Goal: Answer question/provide support

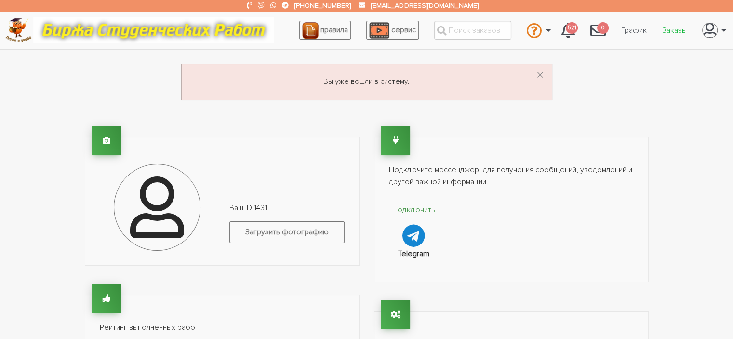
click at [670, 29] on link "Заказы" at bounding box center [674, 30] width 40 height 18
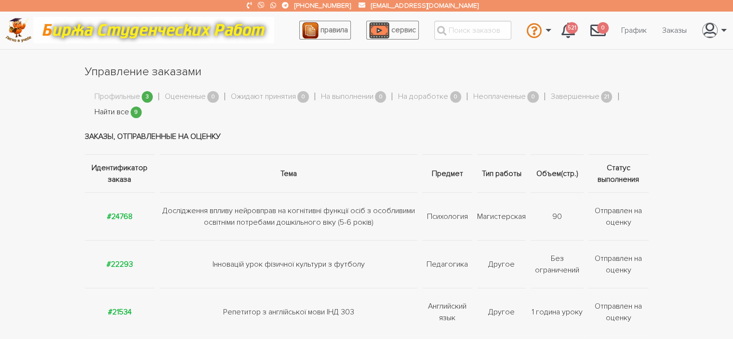
click at [119, 111] on link "Найти все" at bounding box center [111, 112] width 35 height 13
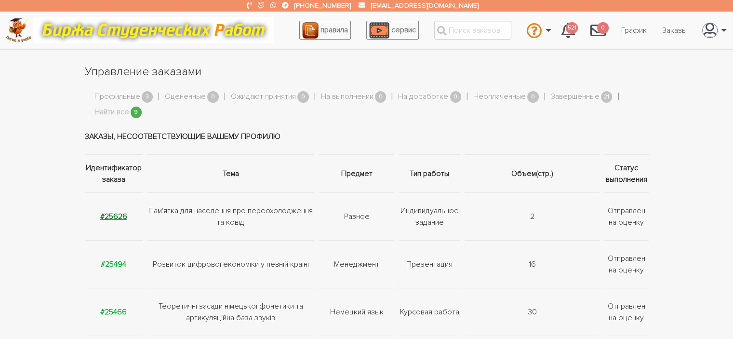
click at [108, 217] on strong "#25626" at bounding box center [113, 217] width 27 height 10
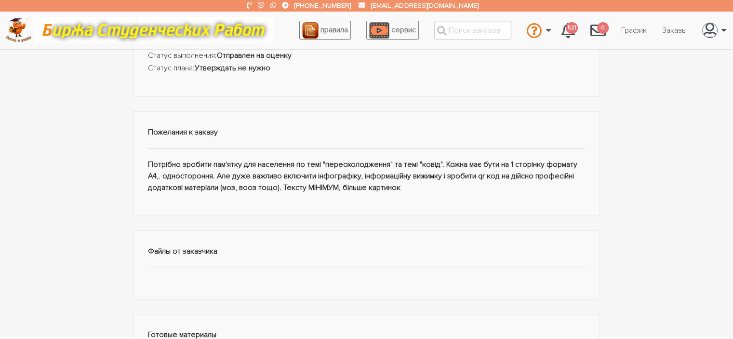
scroll to position [169, 0]
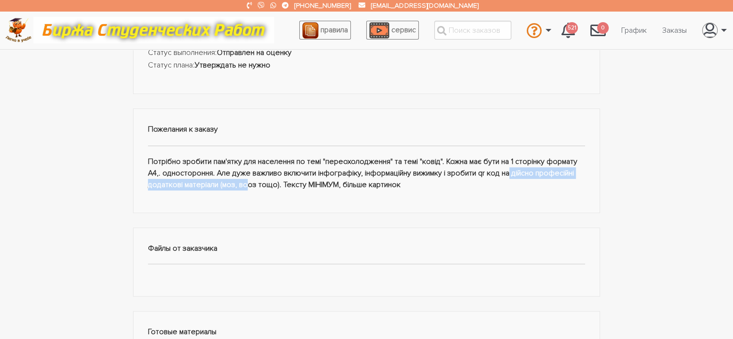
drag, startPoint x: 480, startPoint y: 154, endPoint x: 218, endPoint y: 191, distance: 264.2
click at [218, 191] on div "Пожелания к заказу Потрібно зробити пам'ятку для населення по темі "переохолодж…" at bounding box center [366, 160] width 467 height 105
copy div "qr код на дійсно професійні додаткові матеріали"
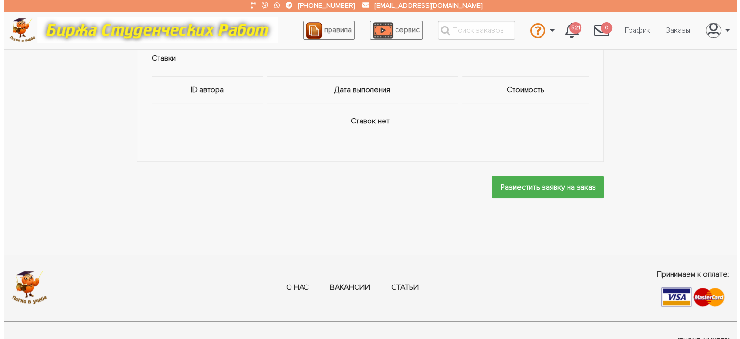
scroll to position [580, 0]
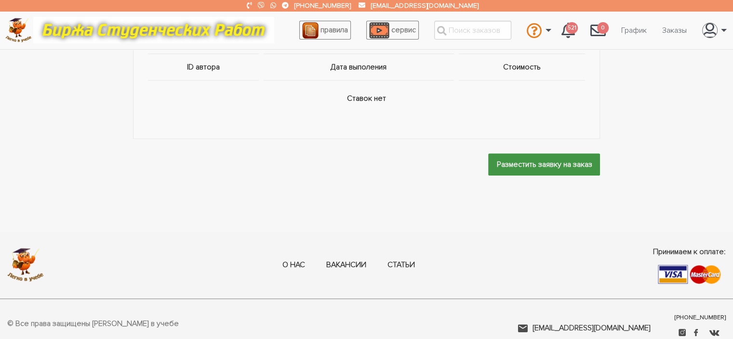
click at [546, 153] on input "Разместить заявку на заказ" at bounding box center [544, 164] width 112 height 22
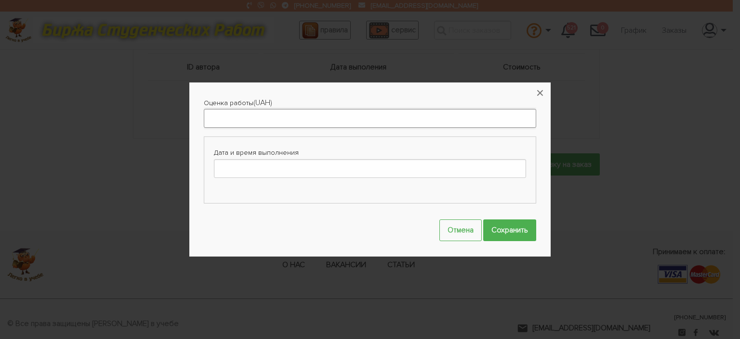
click at [215, 119] on input "Оценка работы" at bounding box center [370, 118] width 333 height 19
type input "235"
click at [233, 152] on label "Дата и время выполнения" at bounding box center [370, 153] width 312 height 12
click at [233, 159] on input "Дата и время выполнения" at bounding box center [370, 168] width 312 height 19
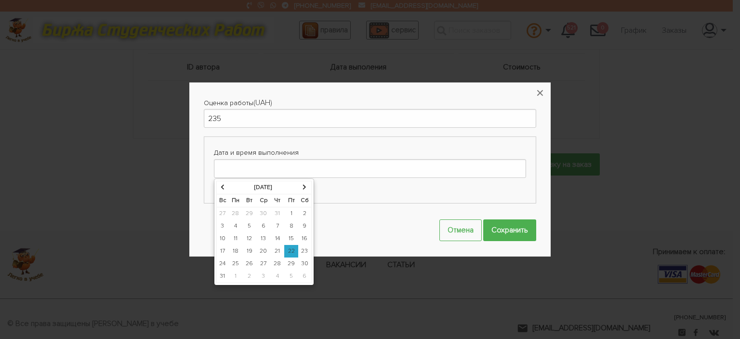
click at [304, 188] on icon at bounding box center [305, 187] width 4 height 6
click at [304, 238] on td "20" at bounding box center [305, 238] width 13 height 13
type input "20-09-2025 00:00"
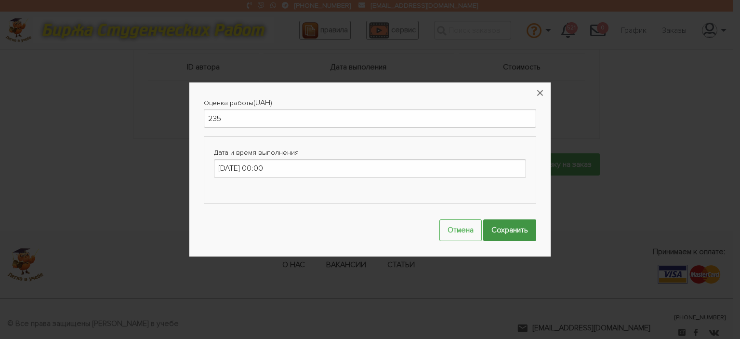
click at [497, 231] on input "Сохранить" at bounding box center [509, 230] width 53 height 22
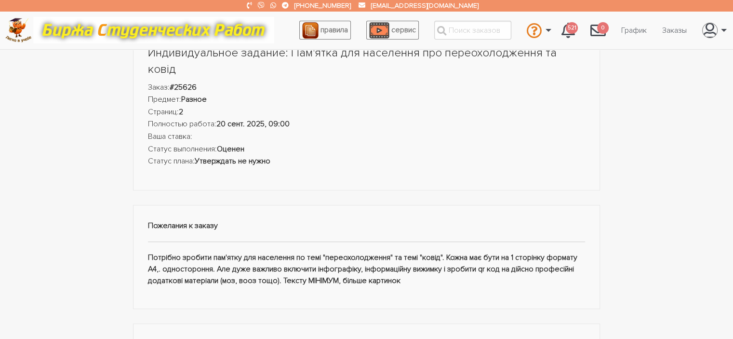
scroll to position [89, 0]
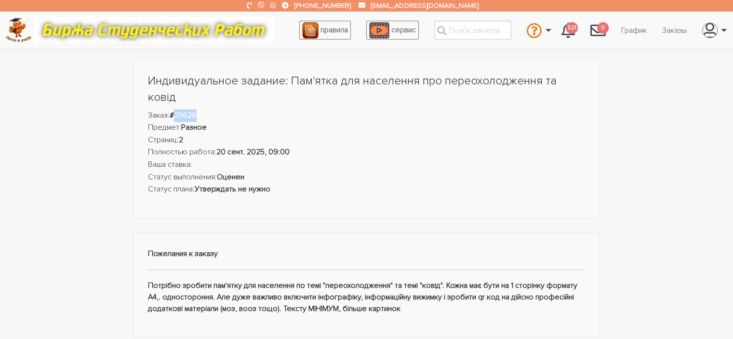
drag, startPoint x: 175, startPoint y: 98, endPoint x: 220, endPoint y: 98, distance: 44.8
click at [220, 109] on li "Заказ: #25626" at bounding box center [367, 115] width 438 height 13
copy strong "25626"
click at [501, 57] on link "Связаться с оператором" at bounding box center [505, 57] width 95 height 26
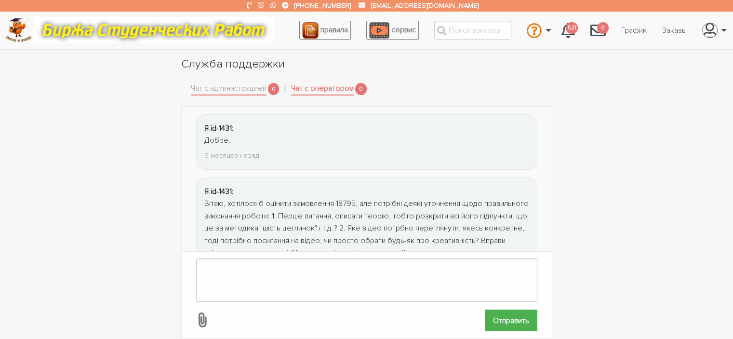
scroll to position [1322, 0]
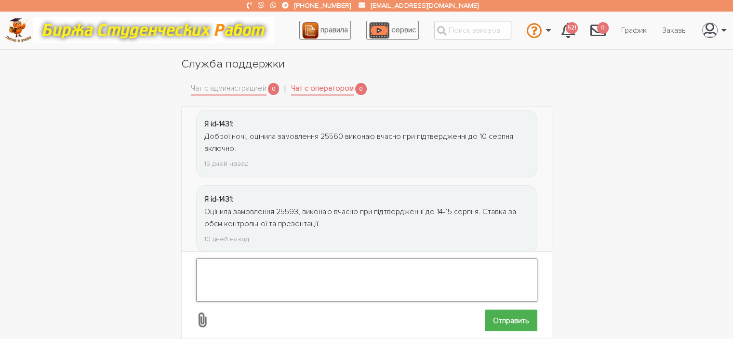
click at [216, 268] on textarea at bounding box center [366, 279] width 341 height 43
paste textarea "25626"
type textarea "Оцін25626ила замовлення"
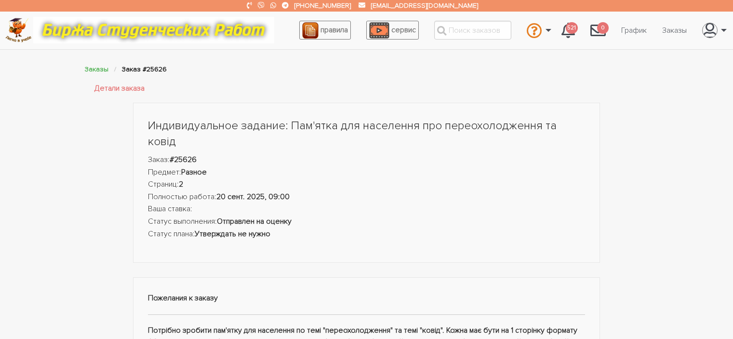
scroll to position [89, 0]
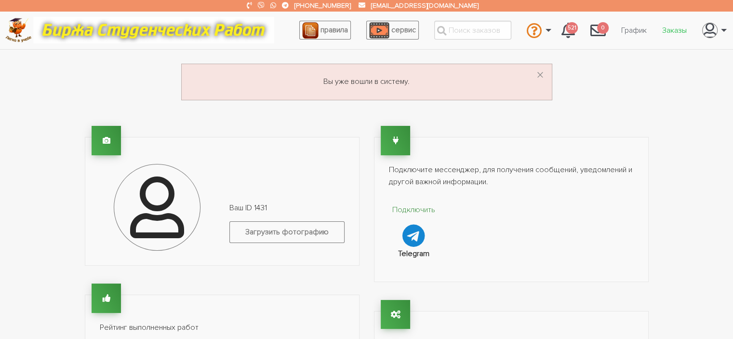
click at [677, 35] on link "Заказы" at bounding box center [674, 30] width 40 height 18
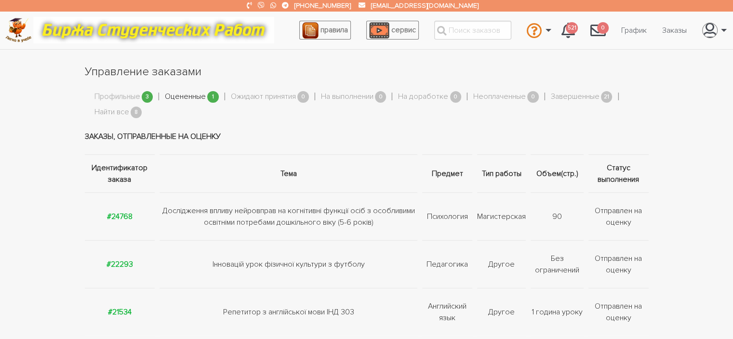
click at [181, 95] on link "Оцененные" at bounding box center [185, 97] width 41 height 13
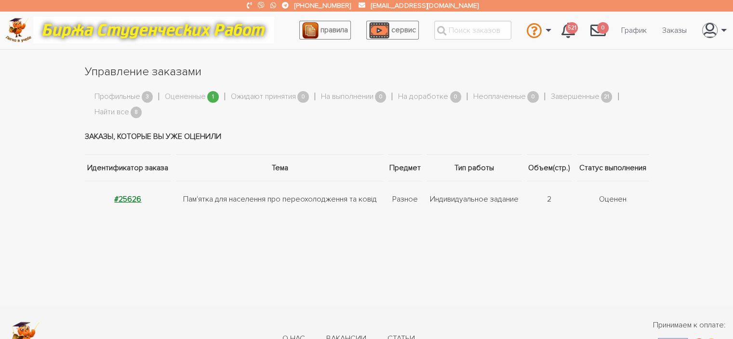
click at [135, 195] on strong "#25626" at bounding box center [127, 199] width 27 height 10
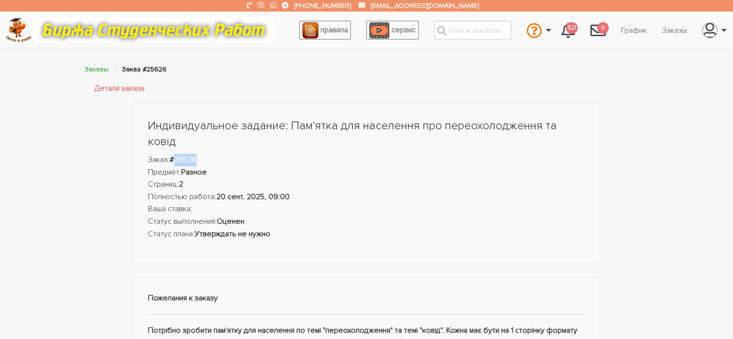
drag, startPoint x: 178, startPoint y: 142, endPoint x: 204, endPoint y: 139, distance: 26.7
click at [204, 154] on li "Заказ: #25626" at bounding box center [367, 160] width 438 height 13
copy strong "25626"
click at [493, 79] on link "Связаться с администрацией" at bounding box center [505, 83] width 95 height 26
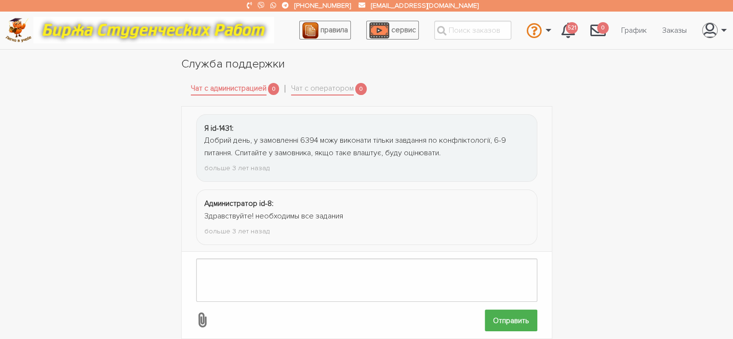
scroll to position [1285, 0]
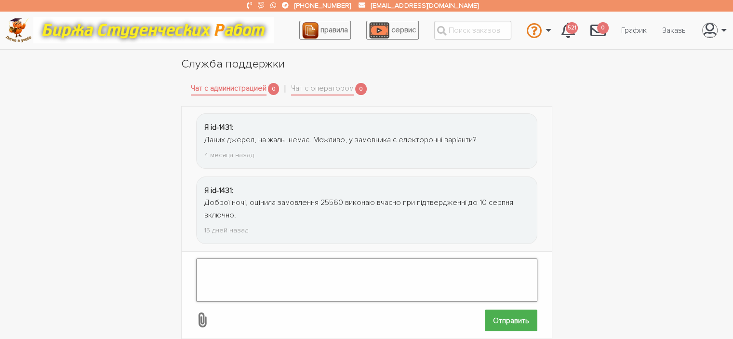
click at [214, 261] on textarea at bounding box center [366, 279] width 341 height 43
paste textarea "25626"
click at [201, 261] on textarea "25626" at bounding box center [366, 279] width 341 height 43
click at [295, 261] on textarea "Оцінила замовлення 25626" at bounding box center [366, 279] width 341 height 43
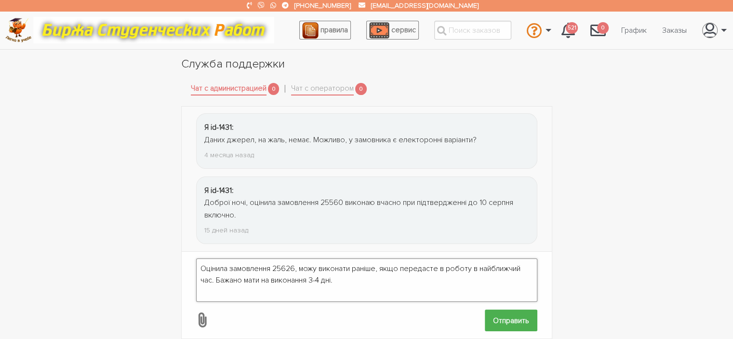
click at [214, 272] on textarea "Оцінила замовлення 25626, можу виконати раніше, якщо передасте в роботу в найбл…" at bounding box center [366, 279] width 341 height 43
click at [434, 273] on textarea "Оцінила замовлення 25626, можу виконати раніше, якщо передасте в роботу в найбл…" at bounding box center [366, 279] width 341 height 43
drag, startPoint x: 431, startPoint y: 273, endPoint x: 426, endPoint y: 273, distance: 4.8
click at [426, 273] on textarea "Оцінила замовлення 25626, можу виконати раніше, якщо передасте в роботу в найбл…" at bounding box center [366, 279] width 341 height 43
click at [428, 270] on textarea "Оцінила замовлення 25626, можу виконати раніше, якщо передасте в роботу в найбл…" at bounding box center [366, 279] width 341 height 43
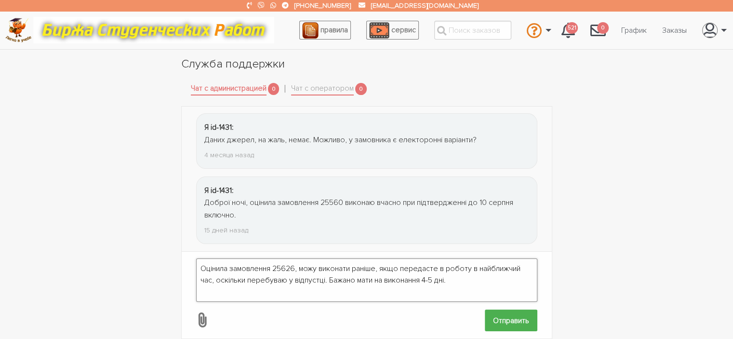
click at [447, 273] on textarea "Оцінила замовлення 25626, можу виконати раніше, якщо передасте в роботу в найбл…" at bounding box center [366, 279] width 341 height 43
drag, startPoint x: 200, startPoint y: 262, endPoint x: 488, endPoint y: 274, distance: 289.0
click at [488, 274] on textarea "Оцінила замовлення 25626, можу виконати раніше, якщо передасте в роботу в найбл…" at bounding box center [366, 279] width 341 height 43
type textarea "Оцінила замовлення 25626, можу виконати раніше, якщо передасте в роботу в найбл…"
click at [519, 316] on input "Отправить" at bounding box center [511, 320] width 53 height 22
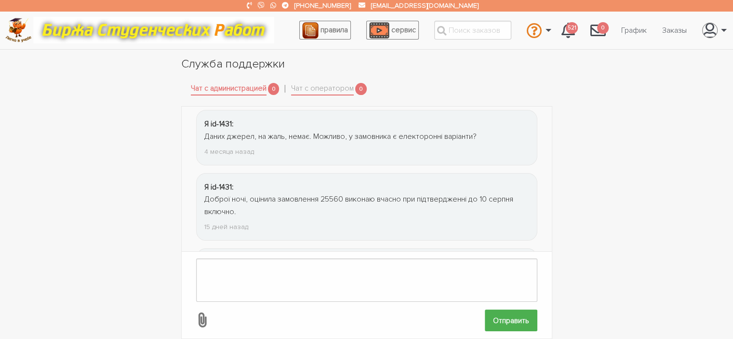
scroll to position [1361, 0]
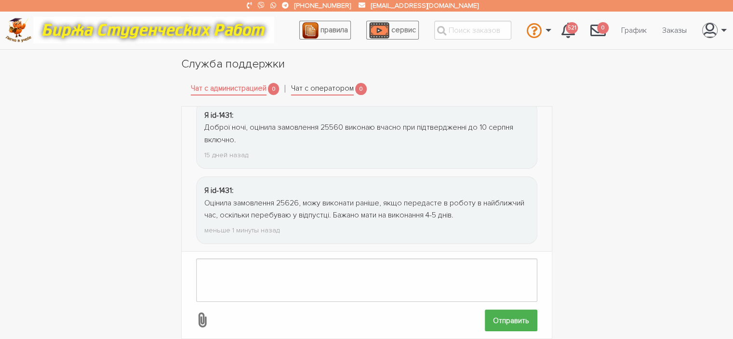
click at [325, 92] on link "Чат с оператором" at bounding box center [322, 88] width 63 height 13
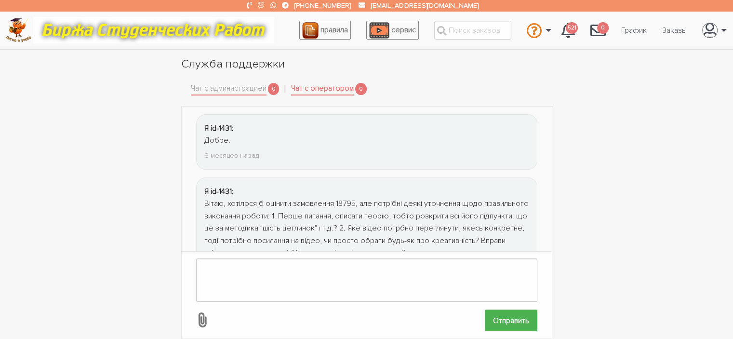
scroll to position [1322, 0]
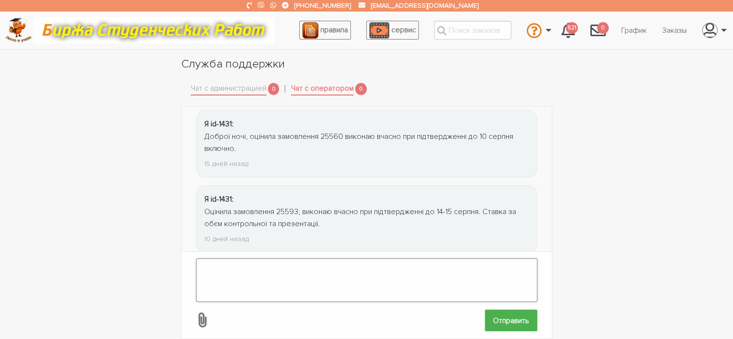
paste textarea "Оцінила замовлення 25626, можу виконати раніше, якщо передасте в роботу в найбл…"
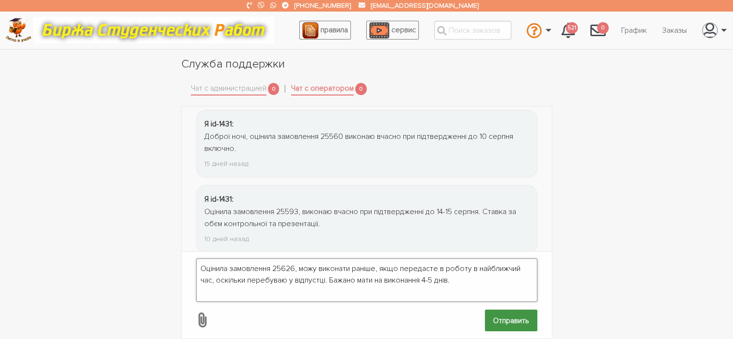
type textarea "Оцінила замовлення 25626, можу виконати раніше, якщо передасте в роботу в найбл…"
click at [520, 316] on input "Отправить" at bounding box center [511, 320] width 53 height 22
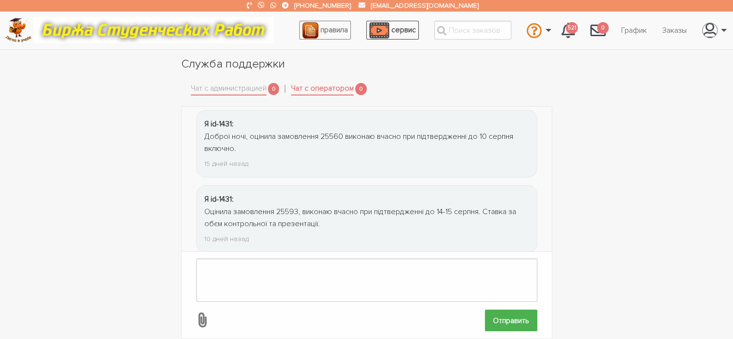
scroll to position [1398, 0]
